Goal: Task Accomplishment & Management: Manage account settings

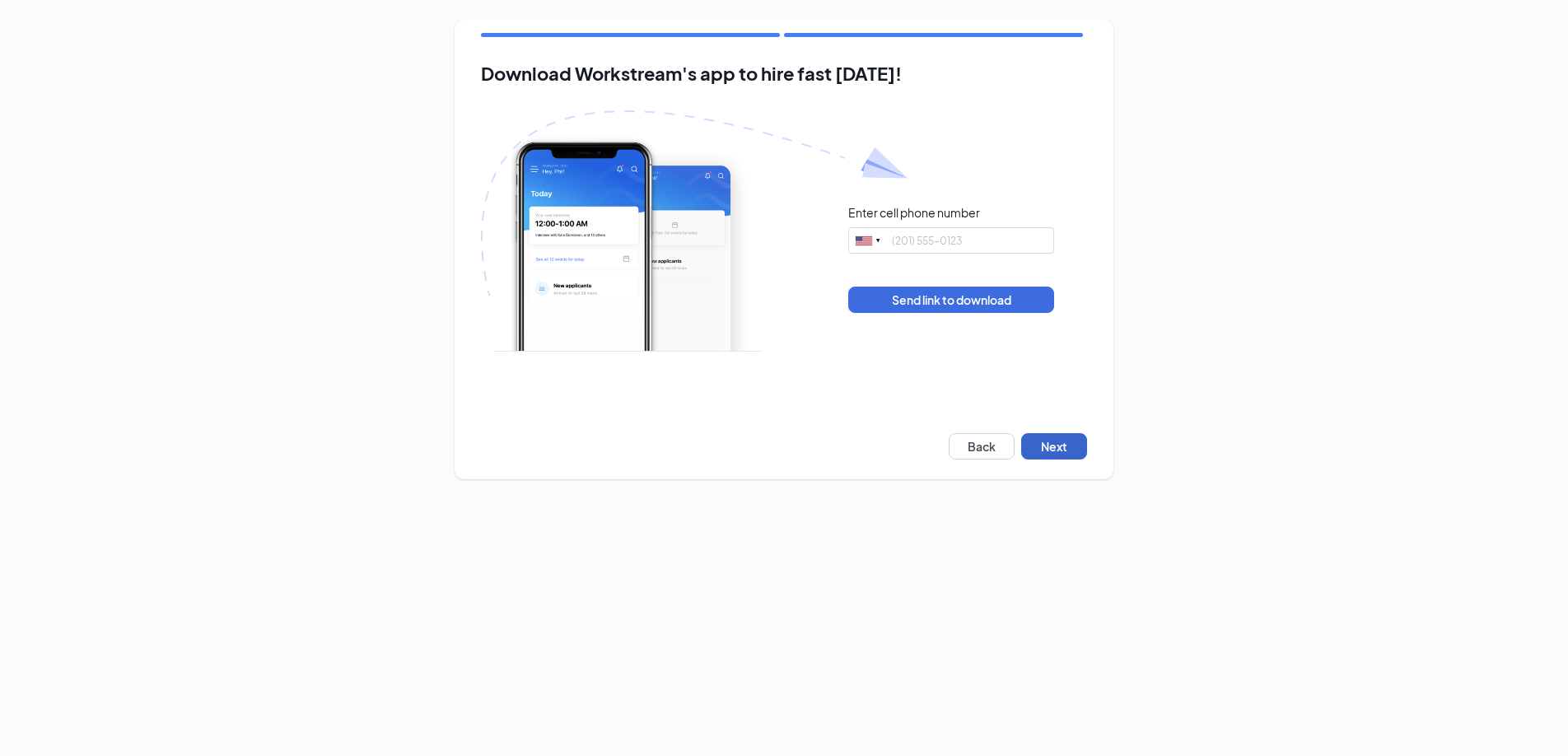
click at [1034, 453] on button "Next" at bounding box center [1054, 446] width 66 height 27
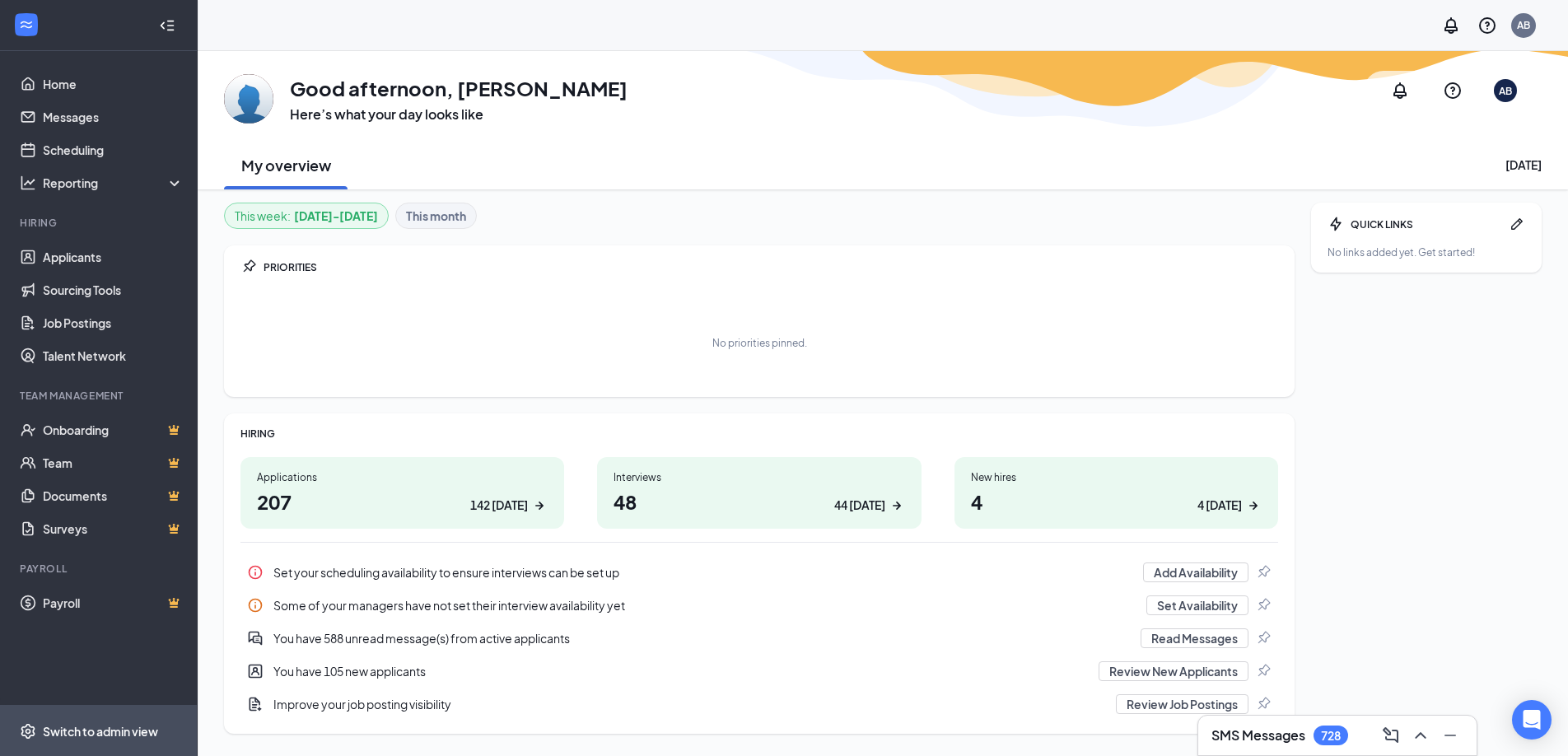
click at [90, 746] on span "Switch to admin view" at bounding box center [113, 730] width 141 height 50
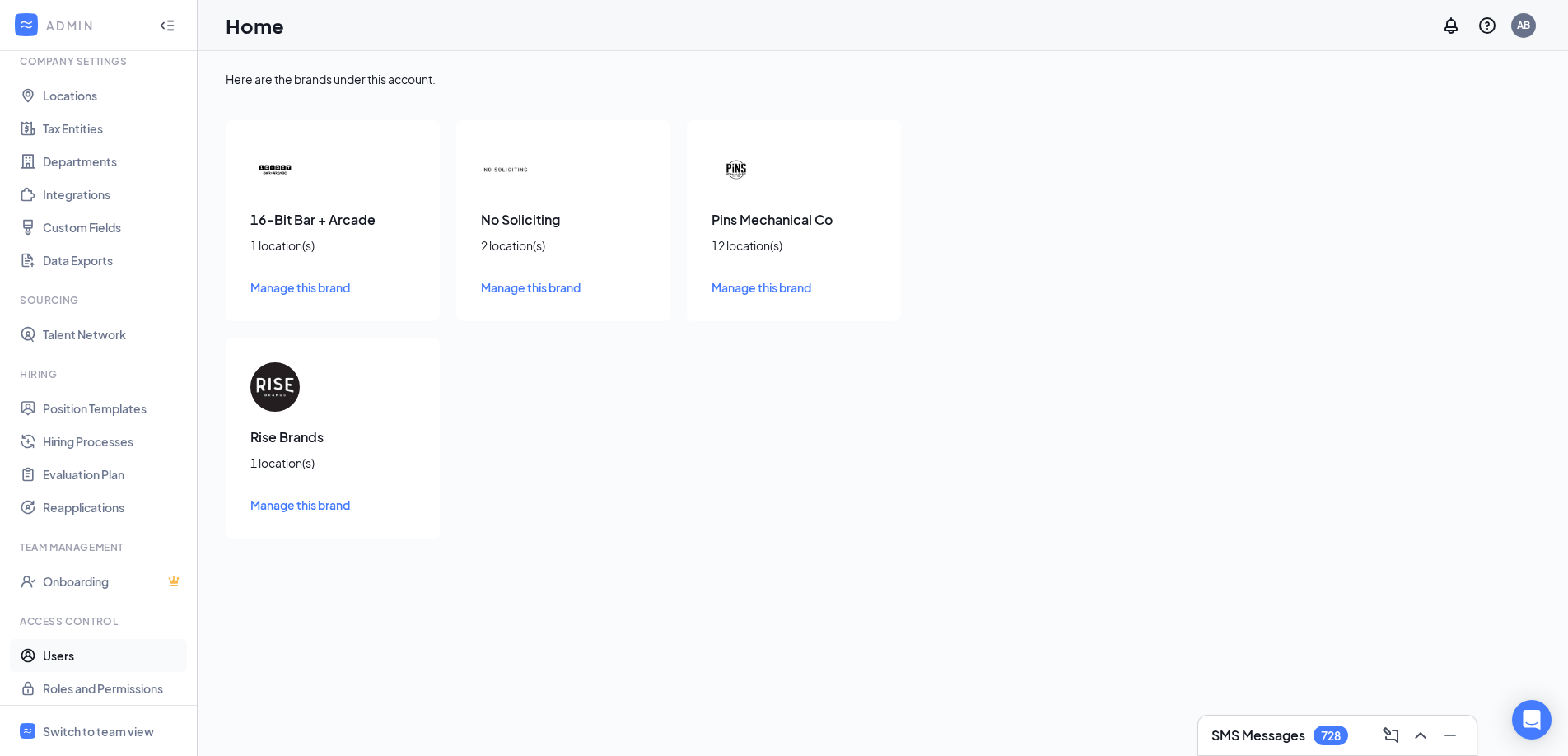
scroll to position [69, 0]
click at [59, 653] on link "Users" at bounding box center [113, 648] width 141 height 33
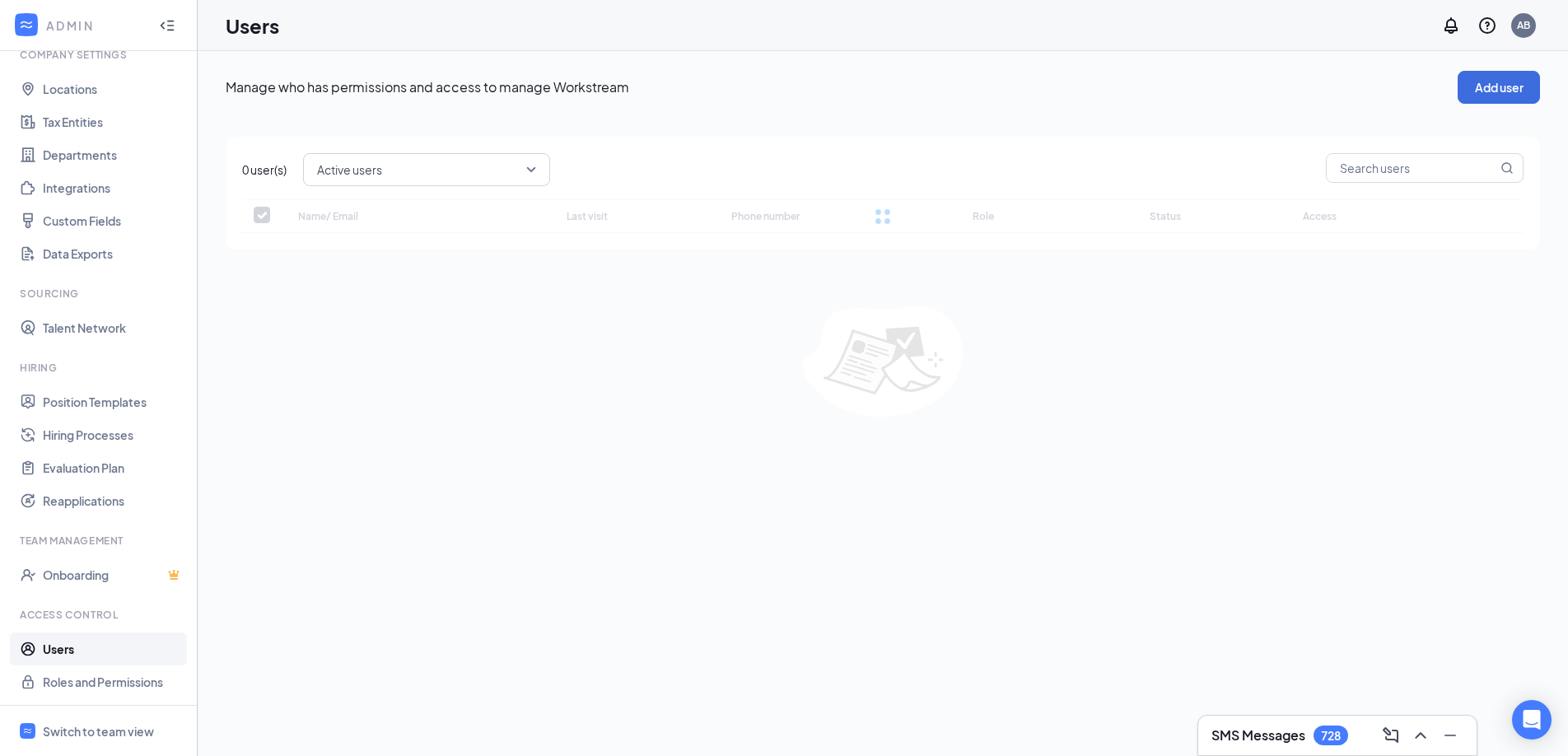
checkbox input "false"
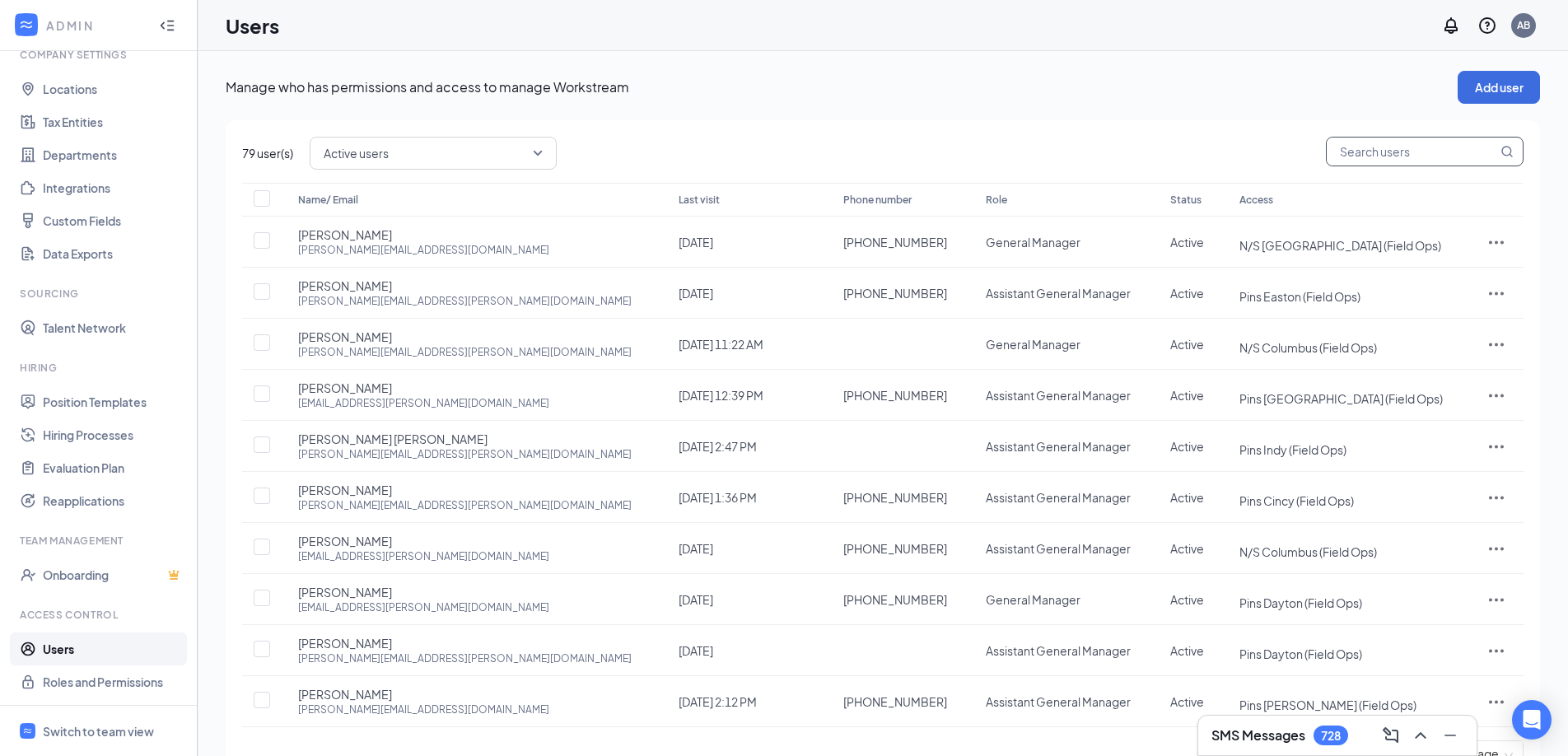
click at [1375, 157] on input "text" at bounding box center [1412, 151] width 171 height 28
type input "gretchen"
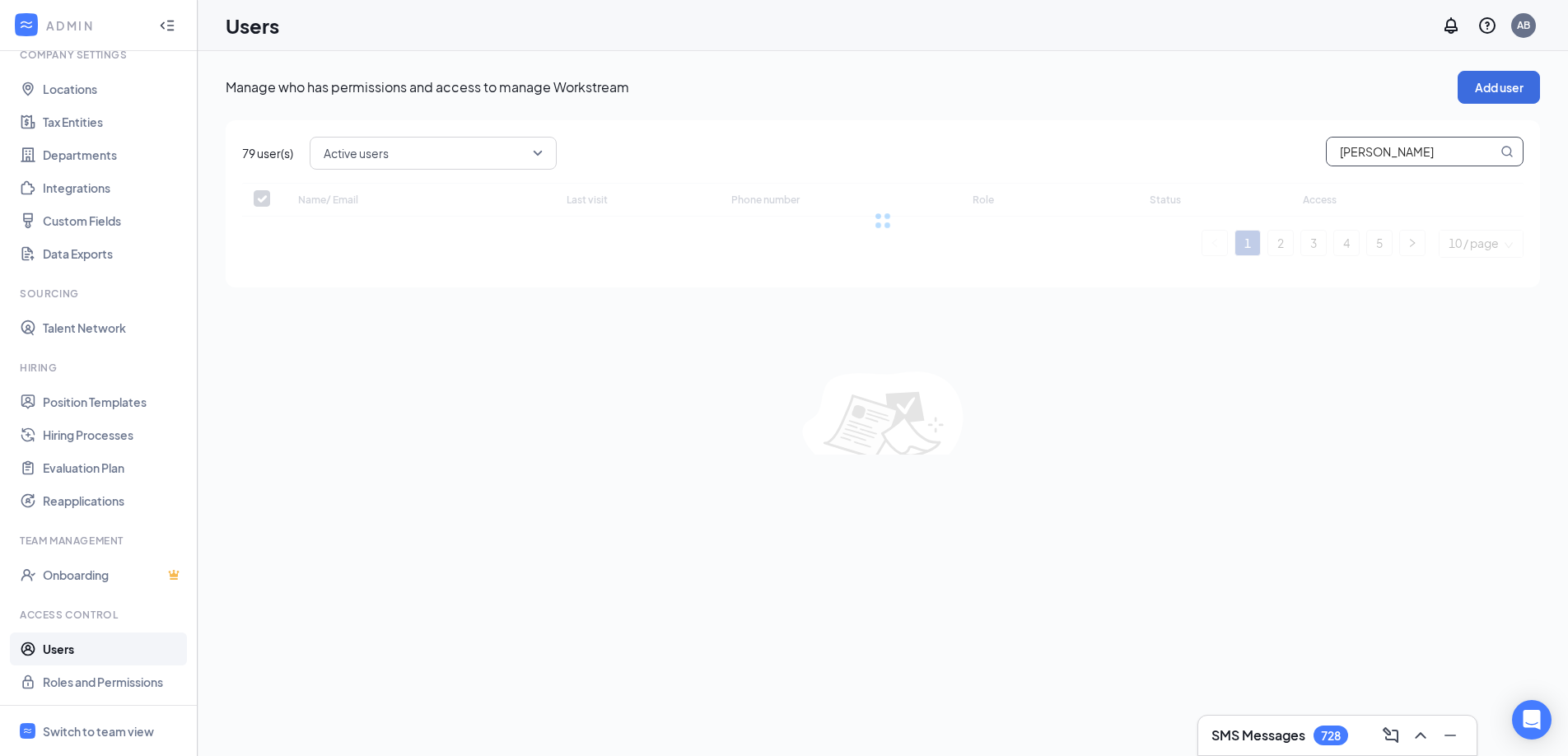
checkbox input "false"
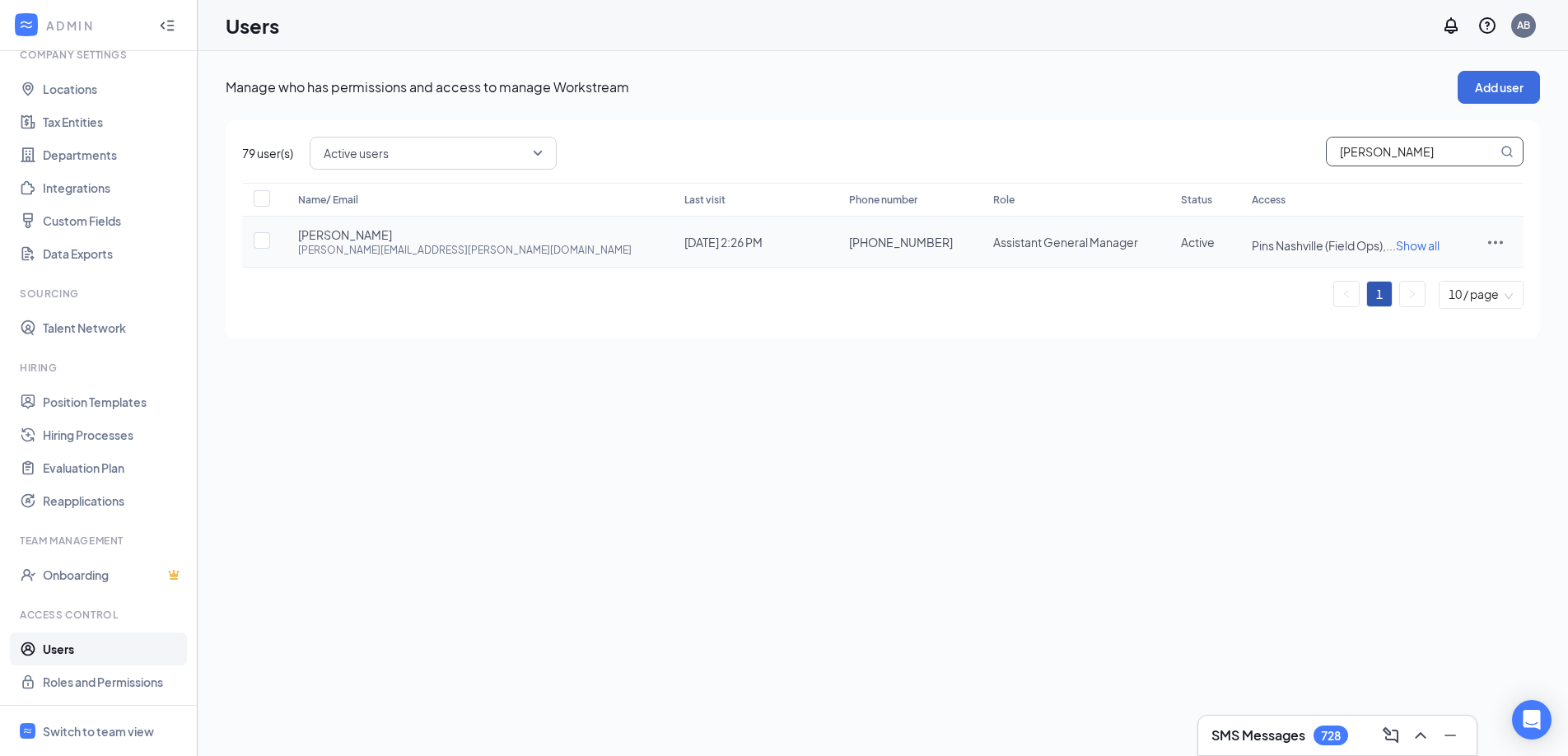
click at [1396, 247] on span "Show all" at bounding box center [1418, 245] width 44 height 15
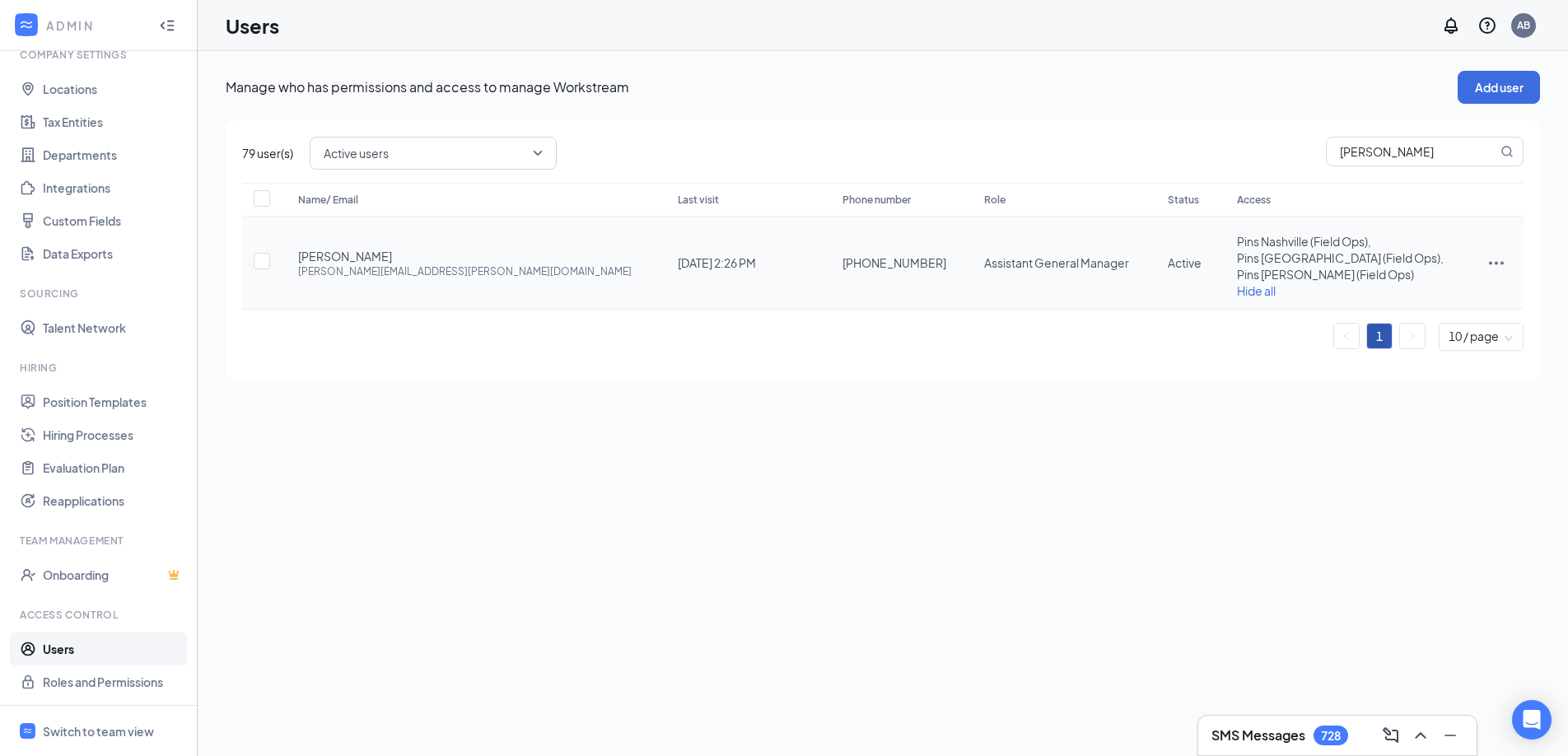
click at [1490, 263] on icon "ActionsIcon" at bounding box center [1496, 262] width 20 height 20
click at [1423, 303] on span "Edit user" at bounding box center [1414, 298] width 47 height 15
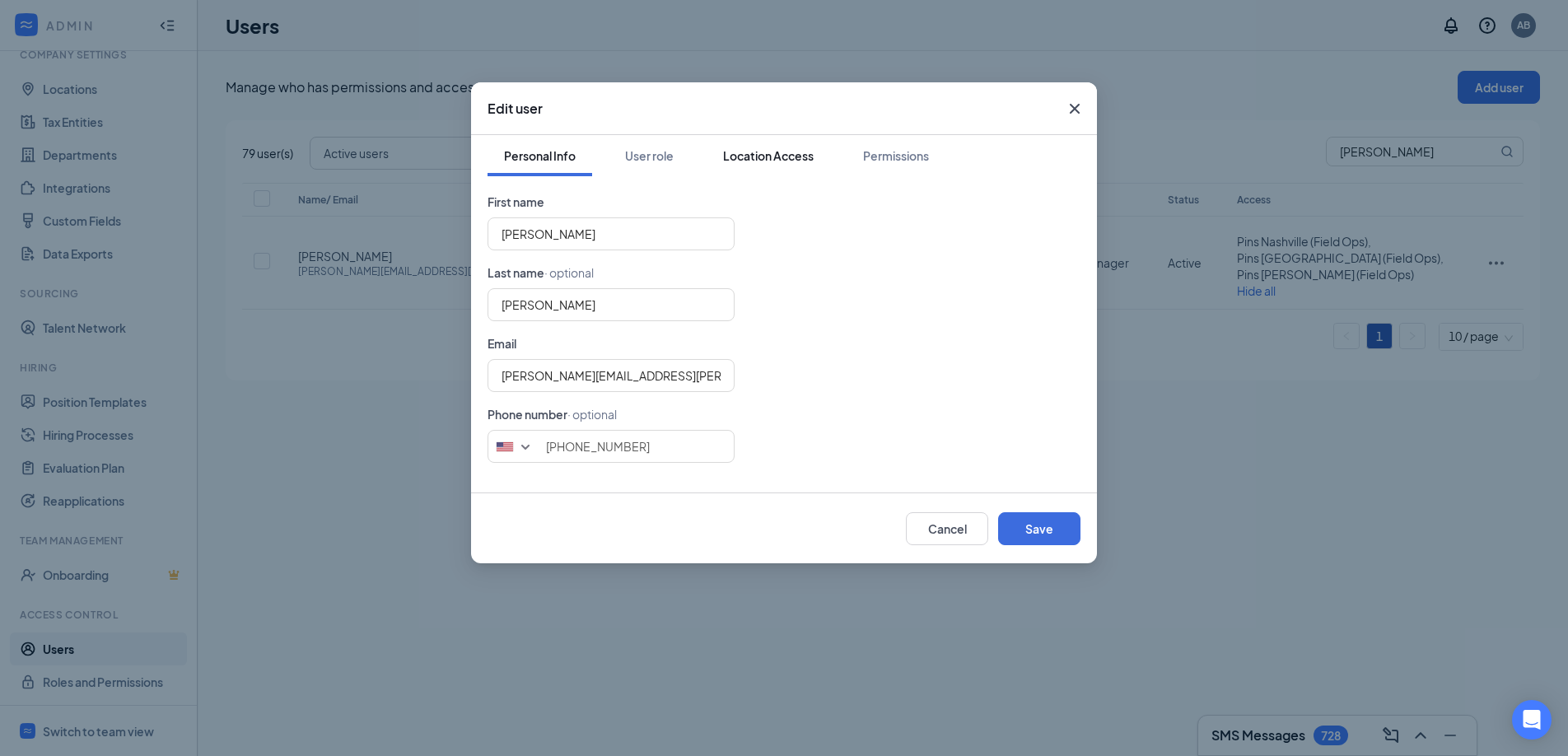
click at [802, 157] on div "Location Access" at bounding box center [768, 156] width 91 height 17
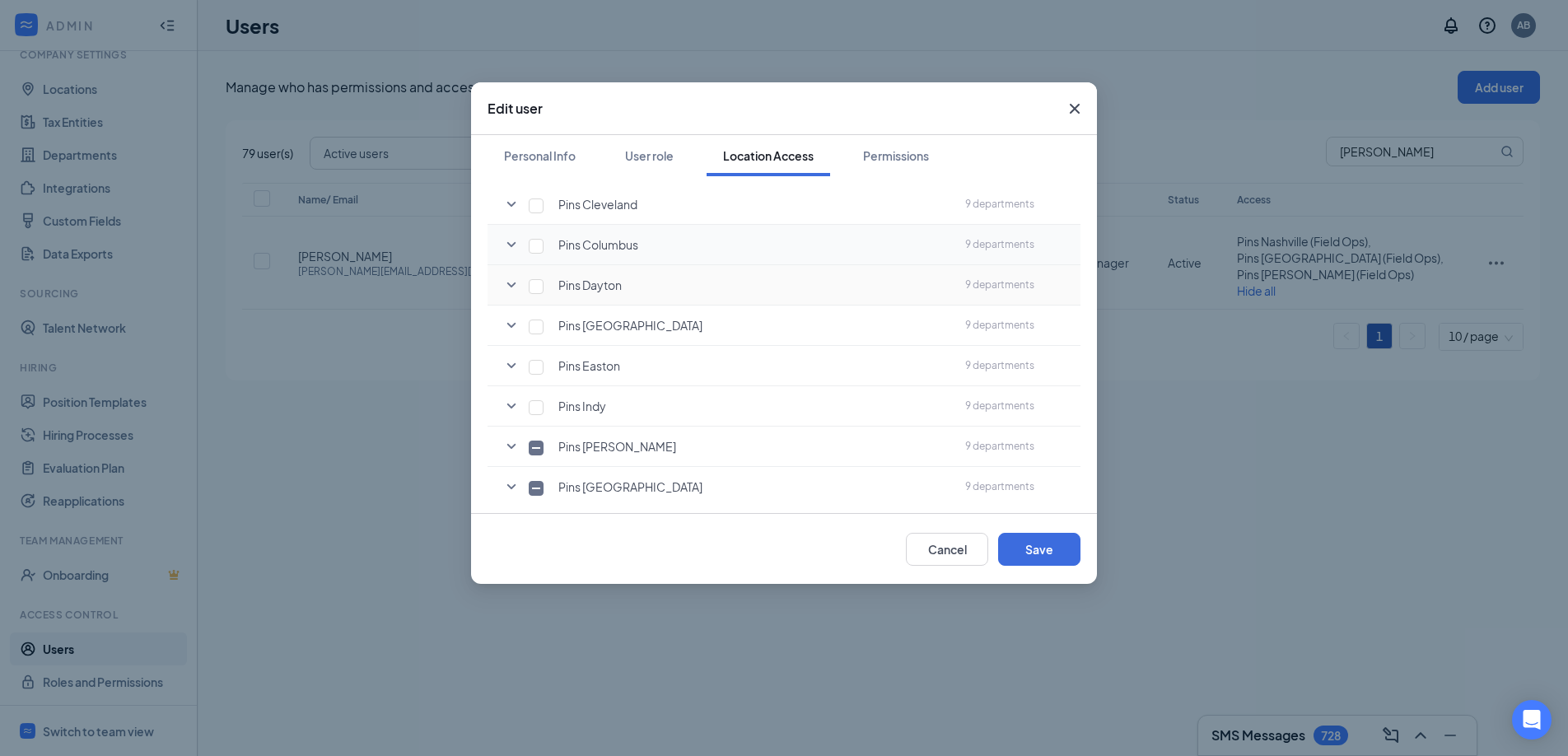
scroll to position [462, 0]
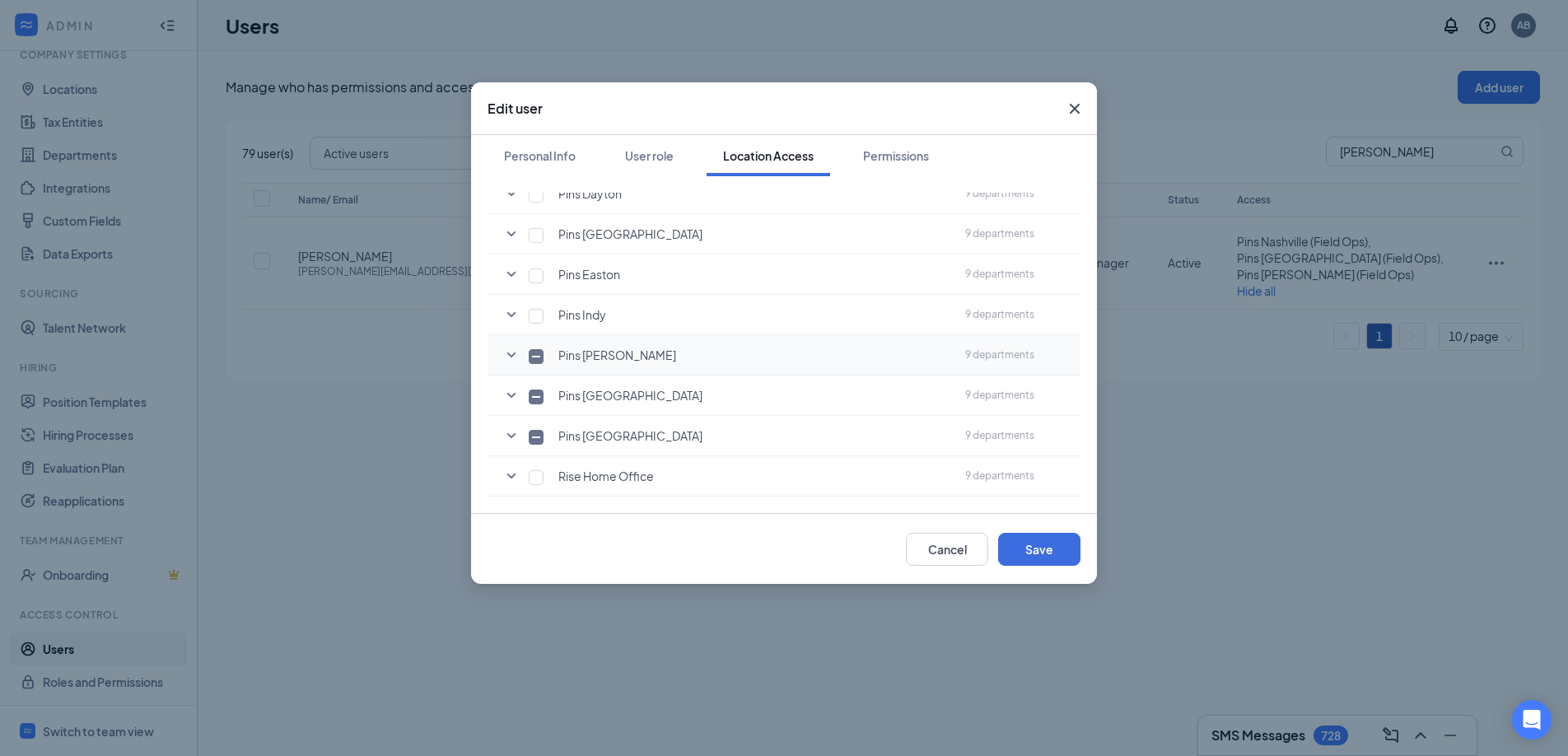
click at [537, 362] on input "checkbox" at bounding box center [536, 356] width 15 height 15
click at [536, 360] on input "checkbox" at bounding box center [536, 356] width 15 height 15
checkbox input "false"
click at [538, 438] on input "checkbox" at bounding box center [536, 437] width 15 height 15
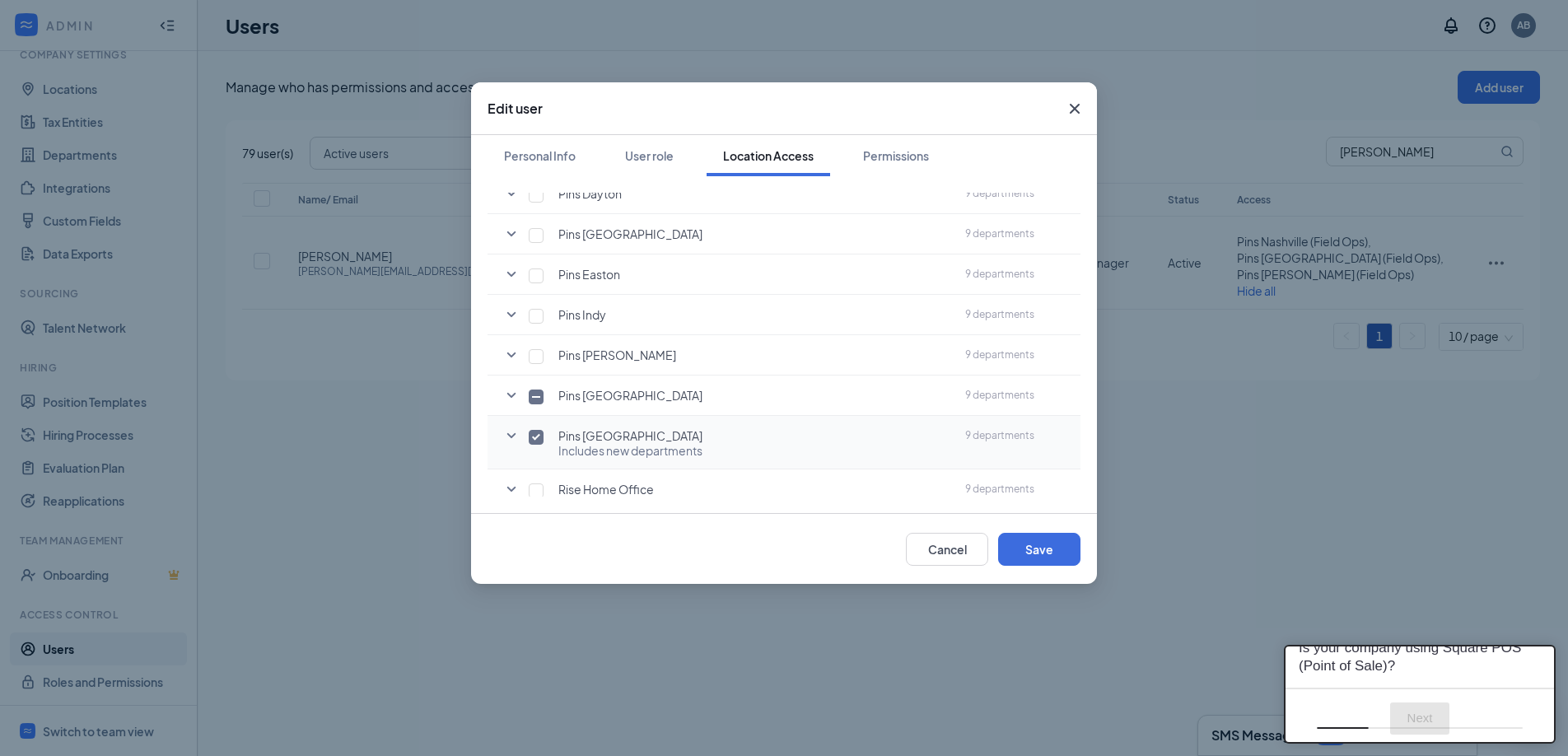
scroll to position [0, 0]
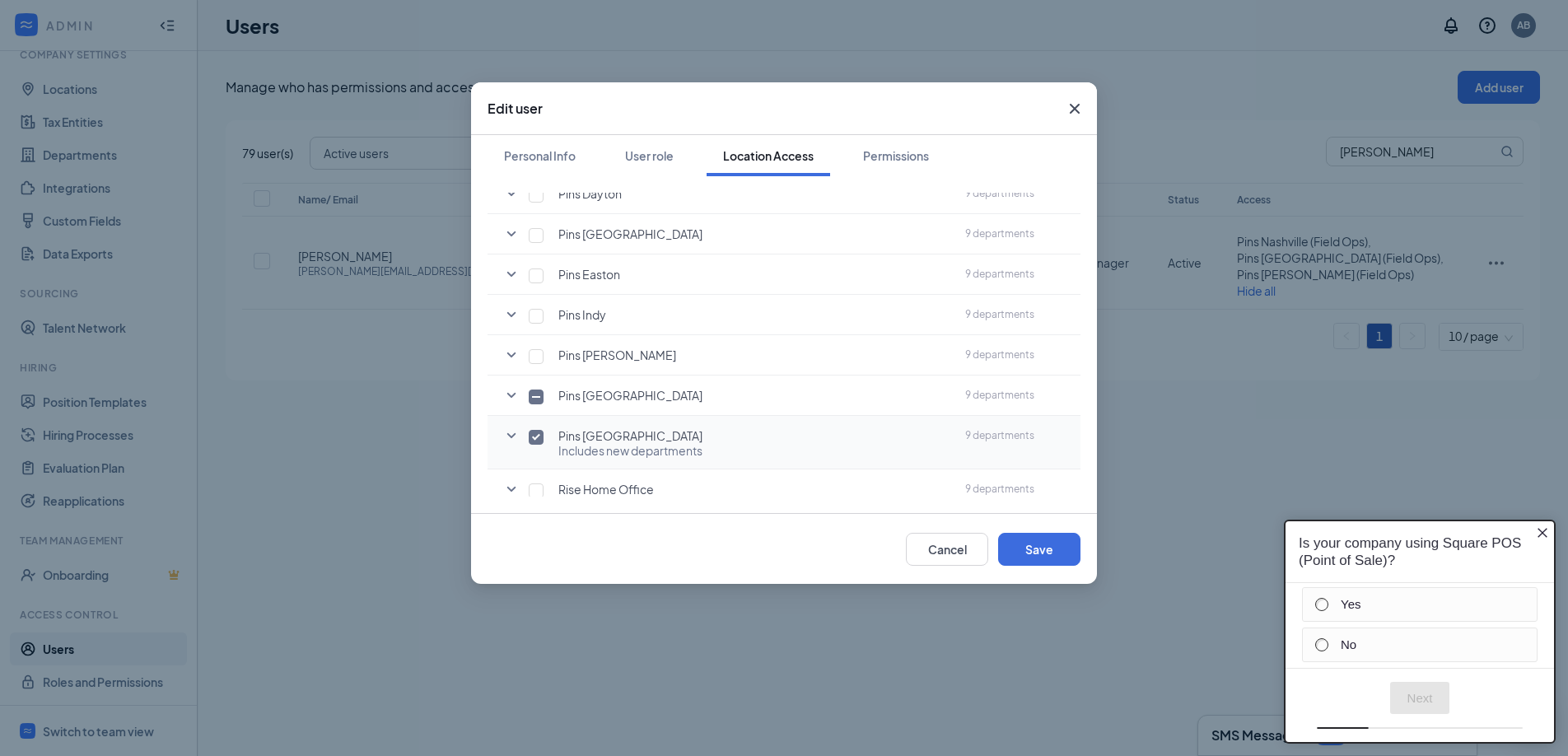
click at [538, 438] on input "checkbox" at bounding box center [536, 437] width 15 height 15
checkbox input "false"
click at [513, 395] on icon "SmallChevronDown" at bounding box center [512, 395] width 9 height 5
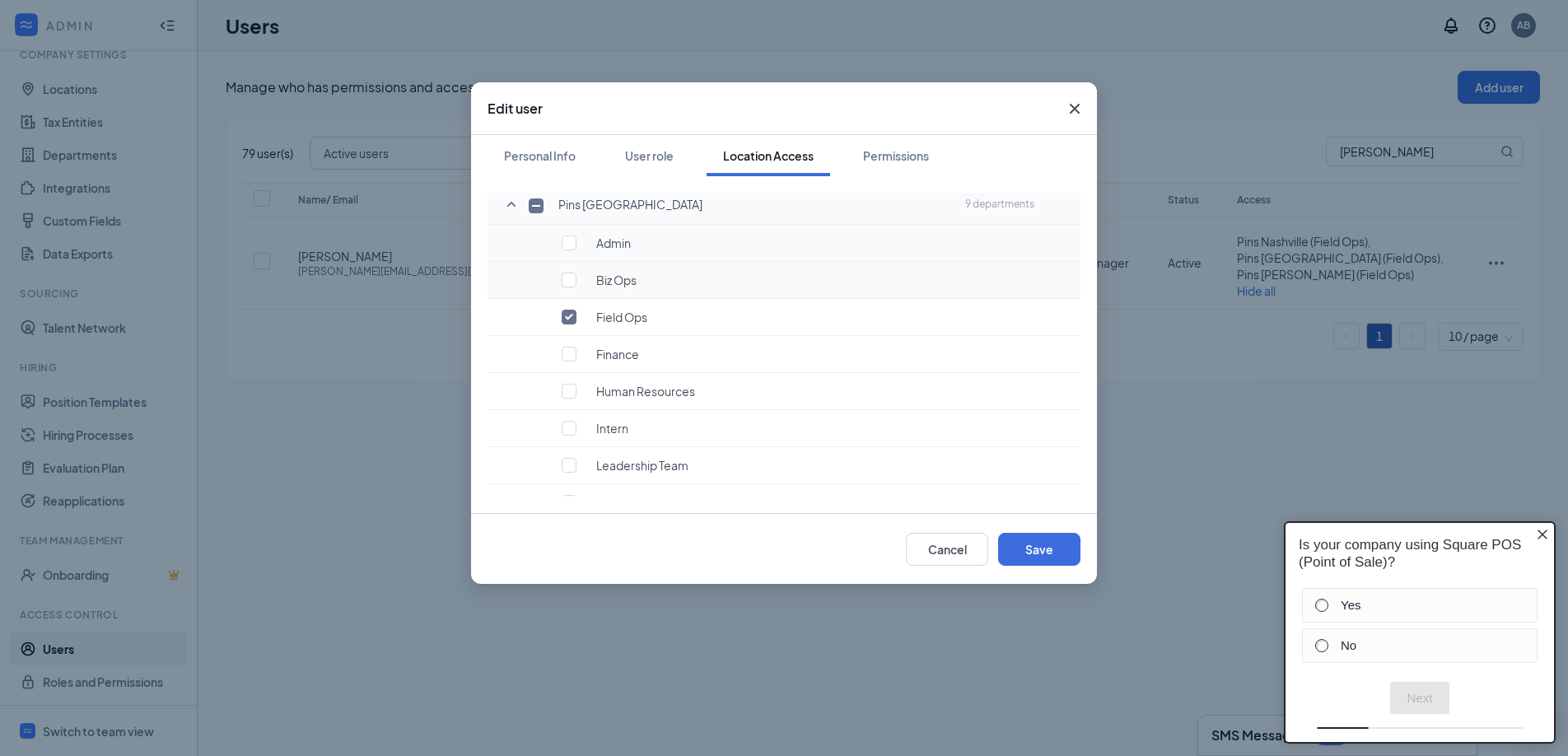
scroll to position [666, 0]
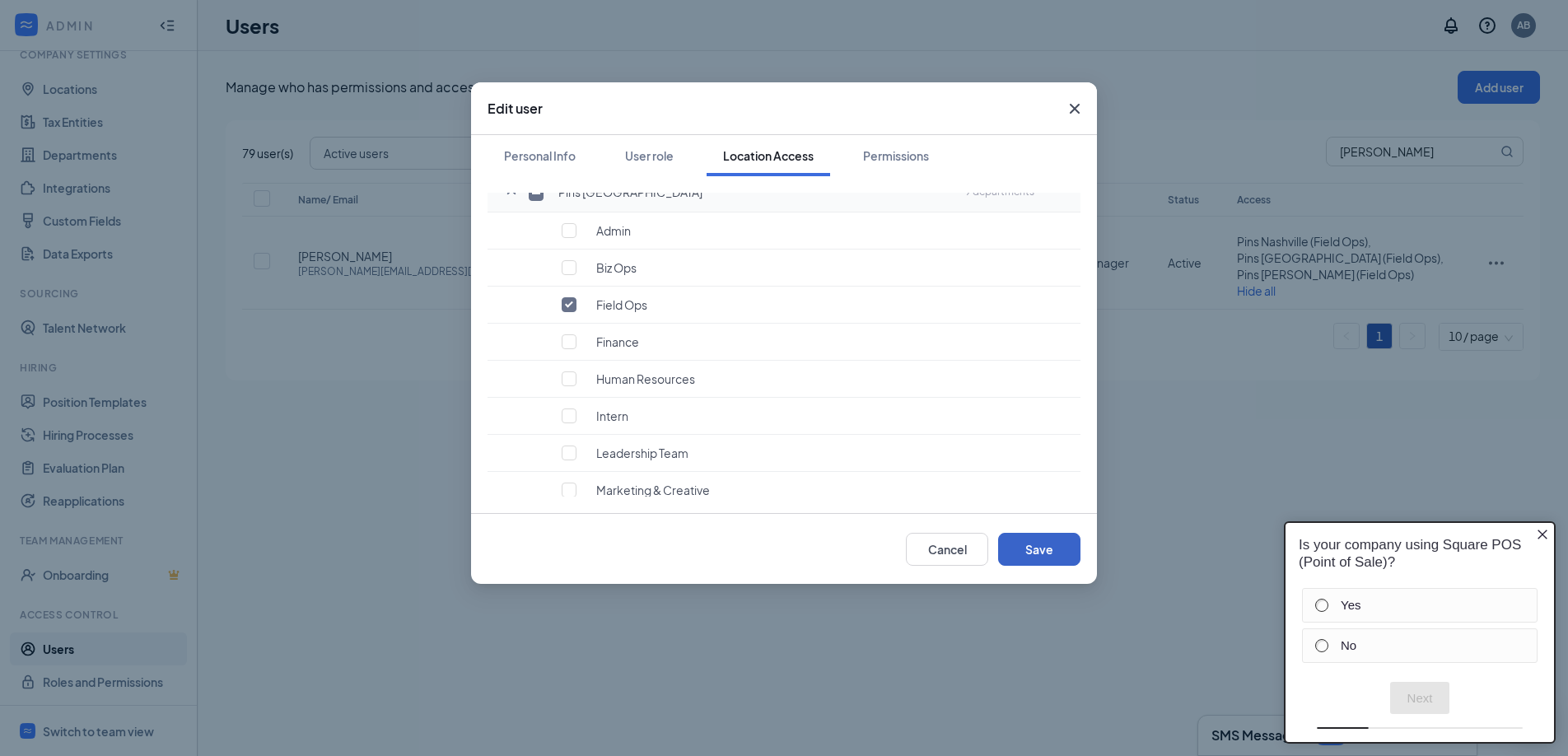
click at [1055, 545] on button "Save" at bounding box center [1039, 549] width 83 height 33
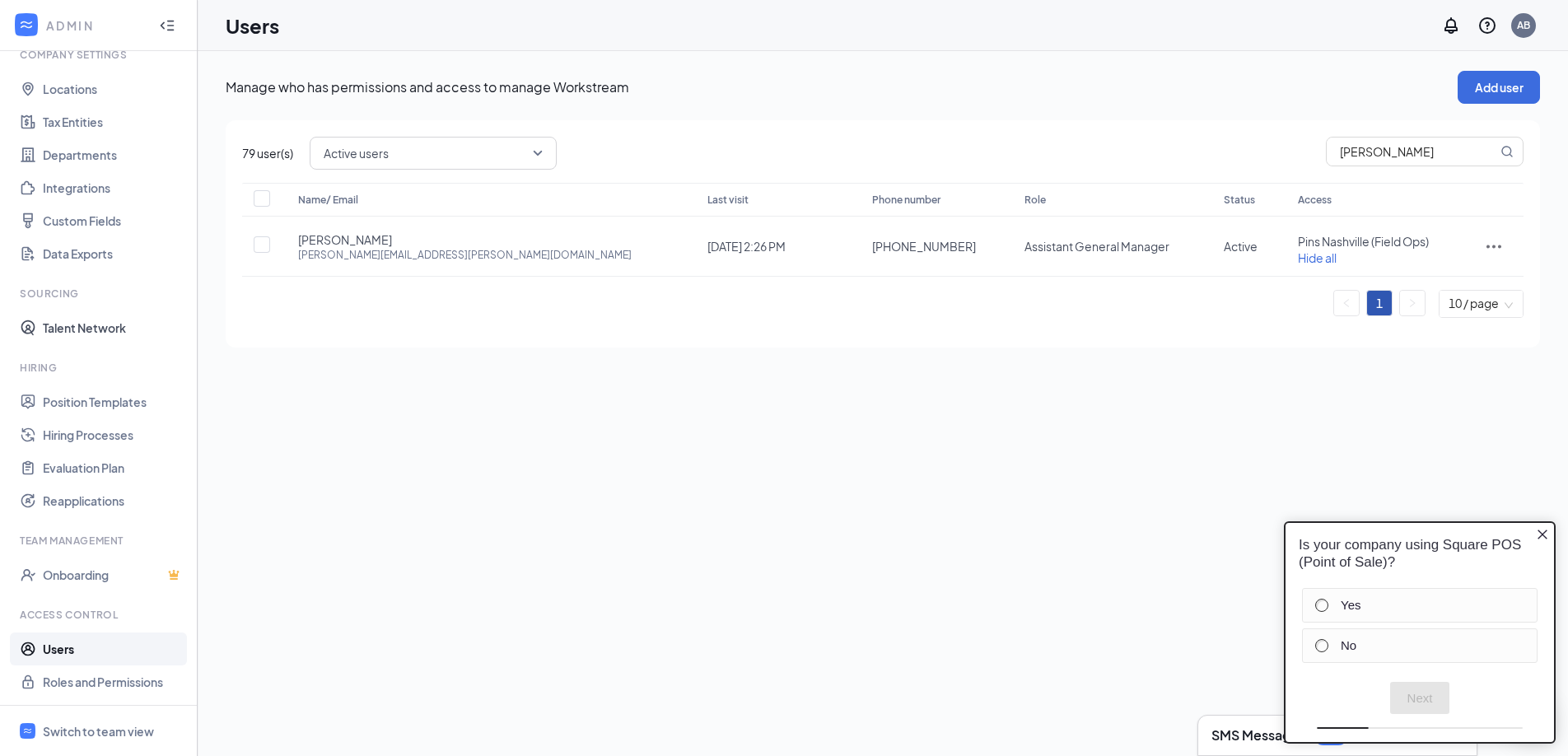
scroll to position [0, 0]
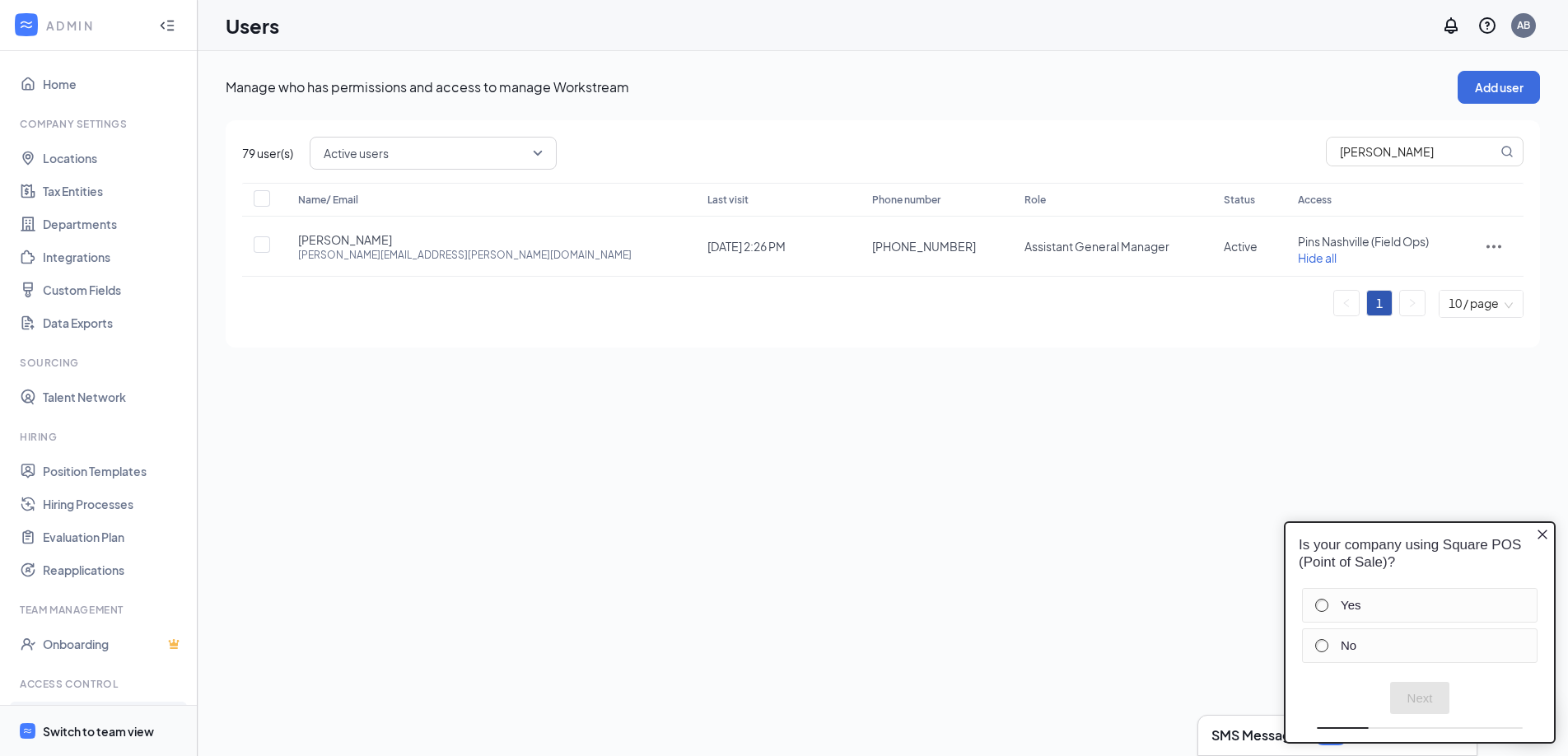
click at [132, 724] on div "Switch to team view" at bounding box center [98, 730] width 111 height 17
